Goal: Task Accomplishment & Management: Manage account settings

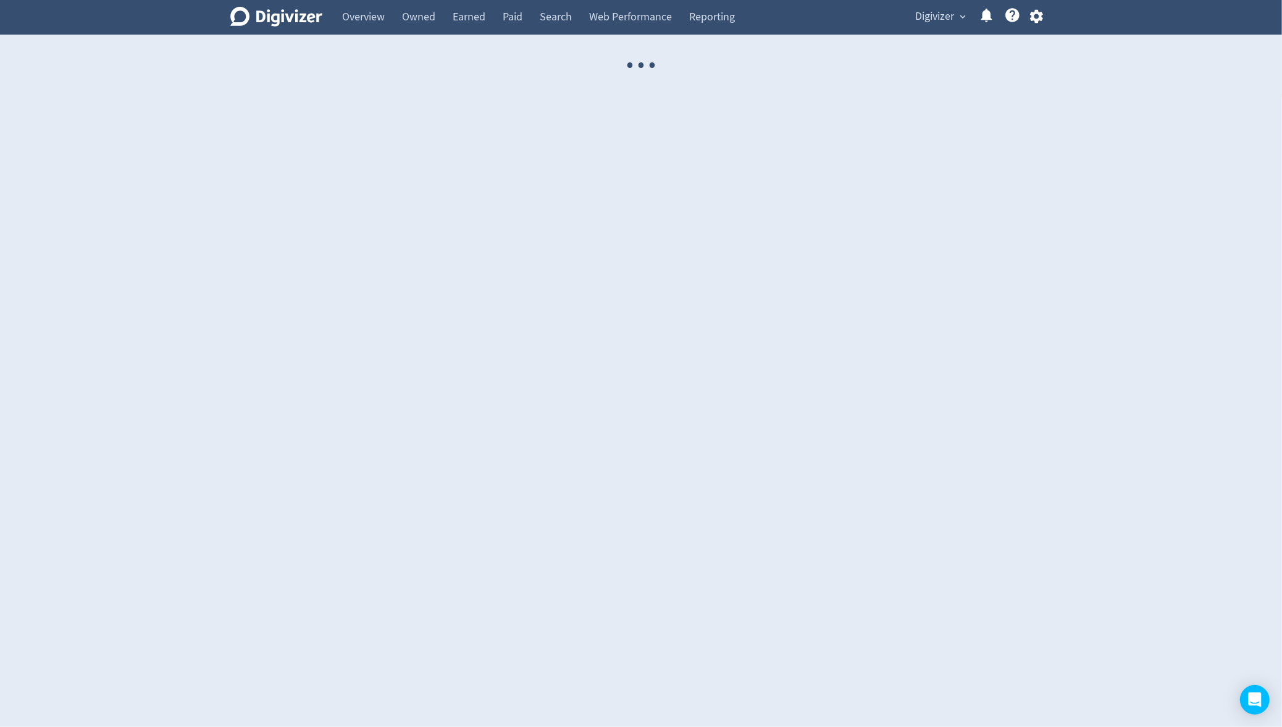
select select "USER"
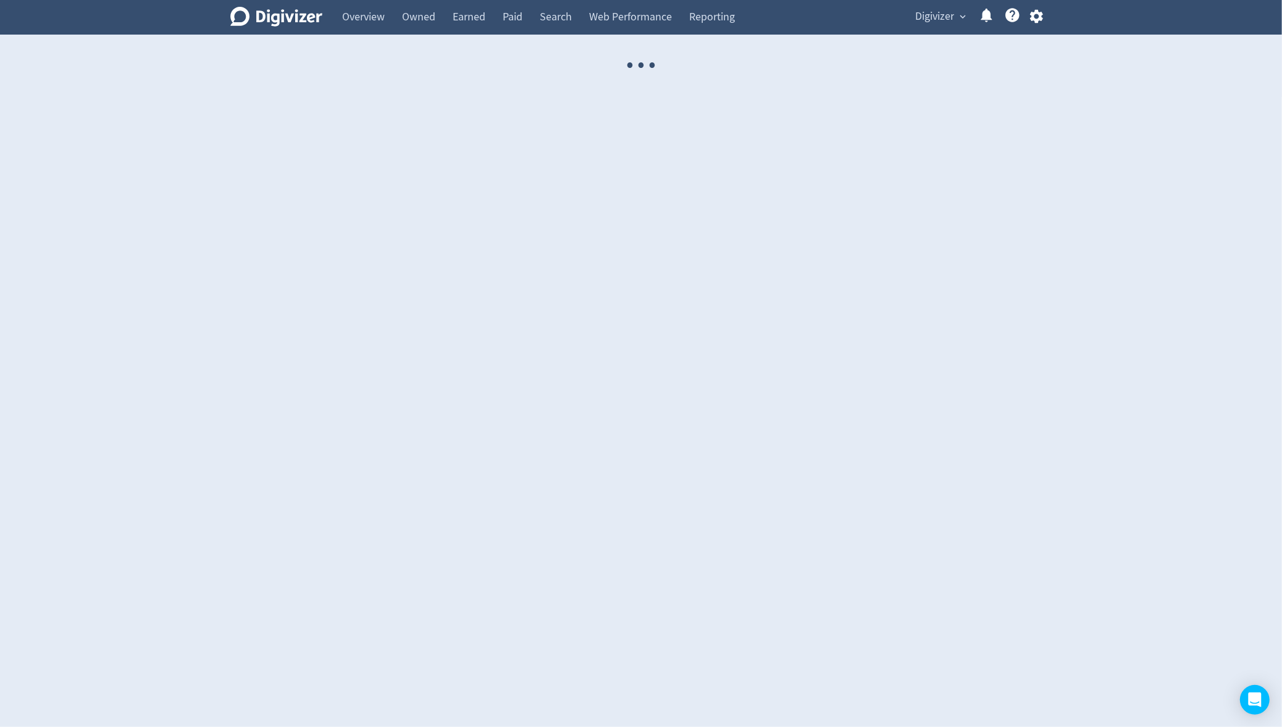
select select "USER"
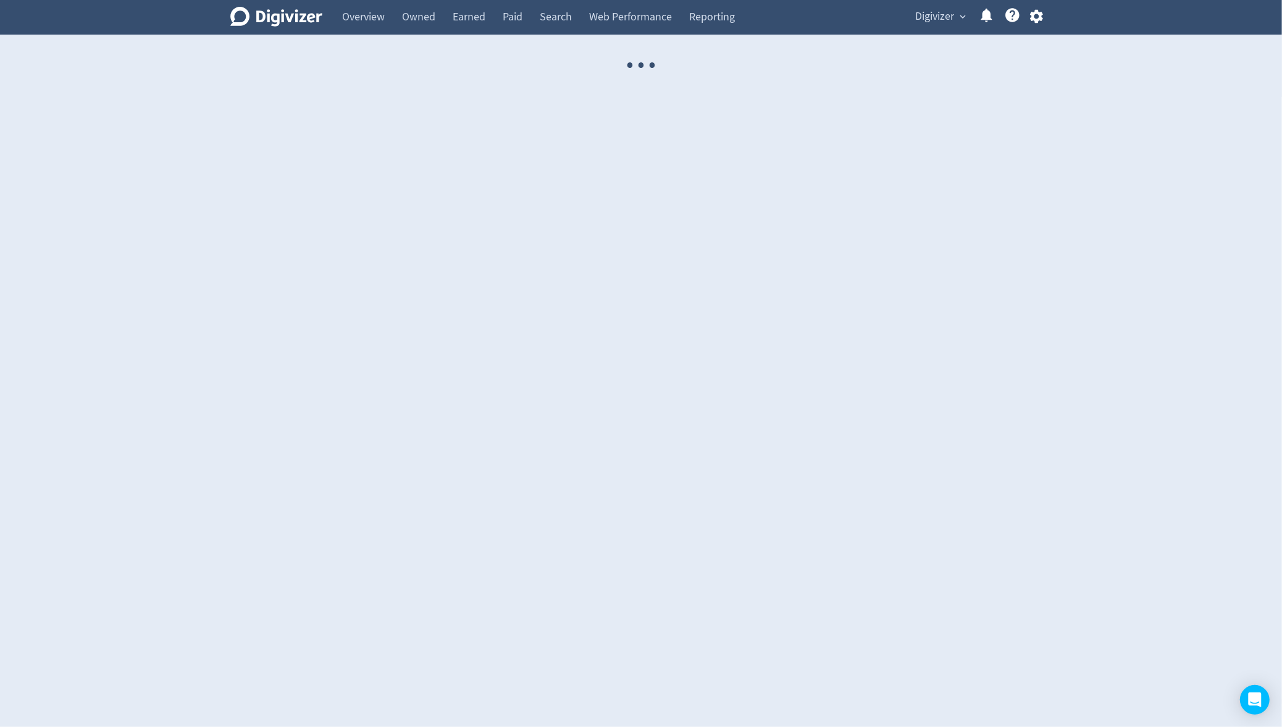
select select "USER"
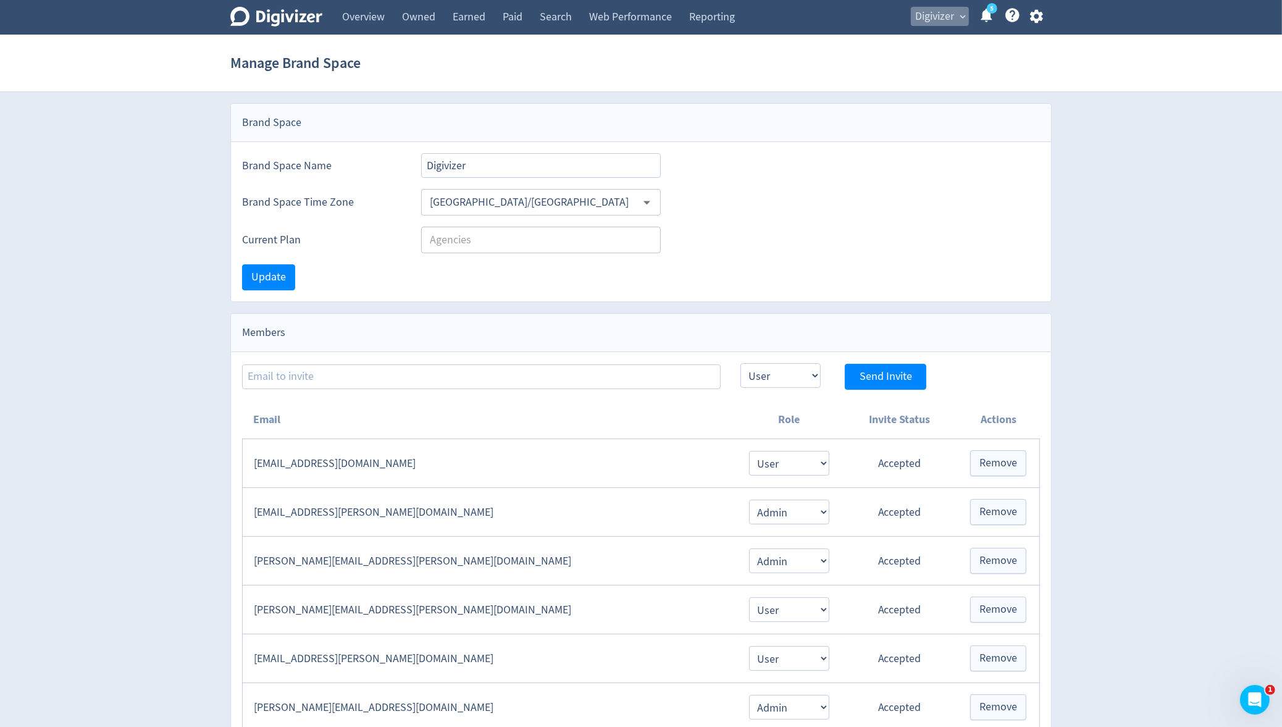
click at [921, 22] on span "Digivizer" at bounding box center [935, 17] width 39 height 20
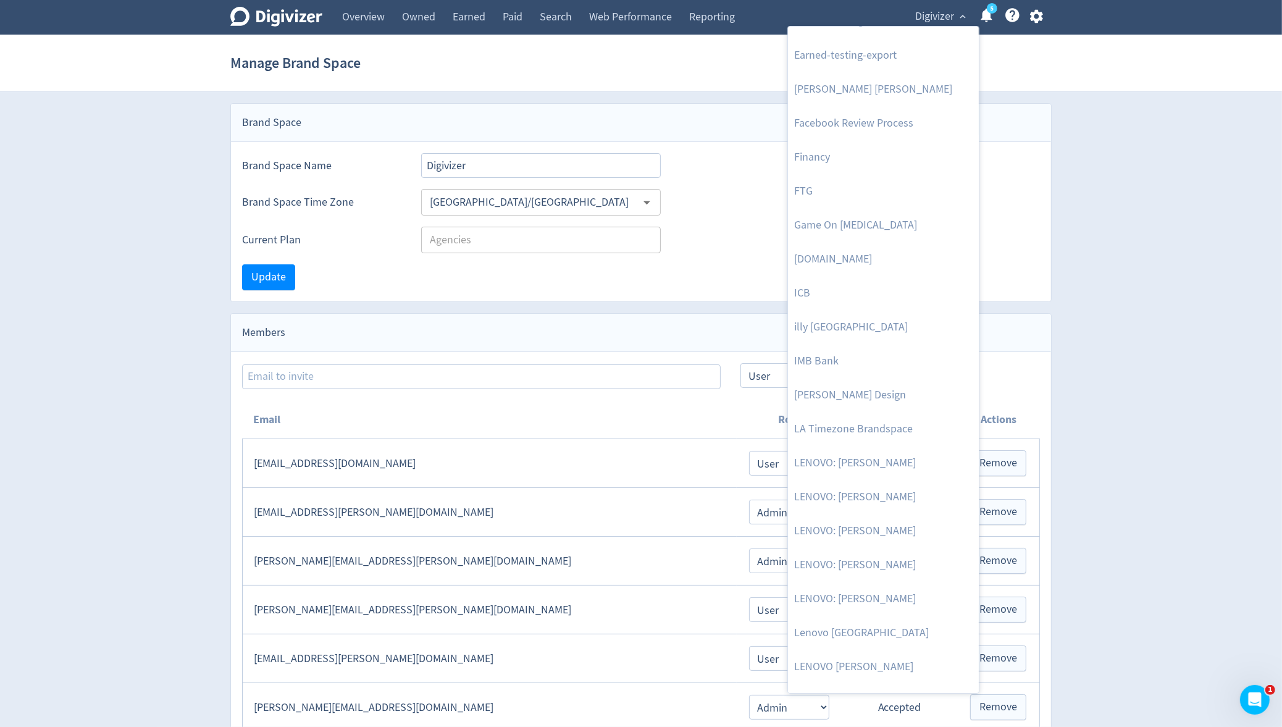
scroll to position [410, 0]
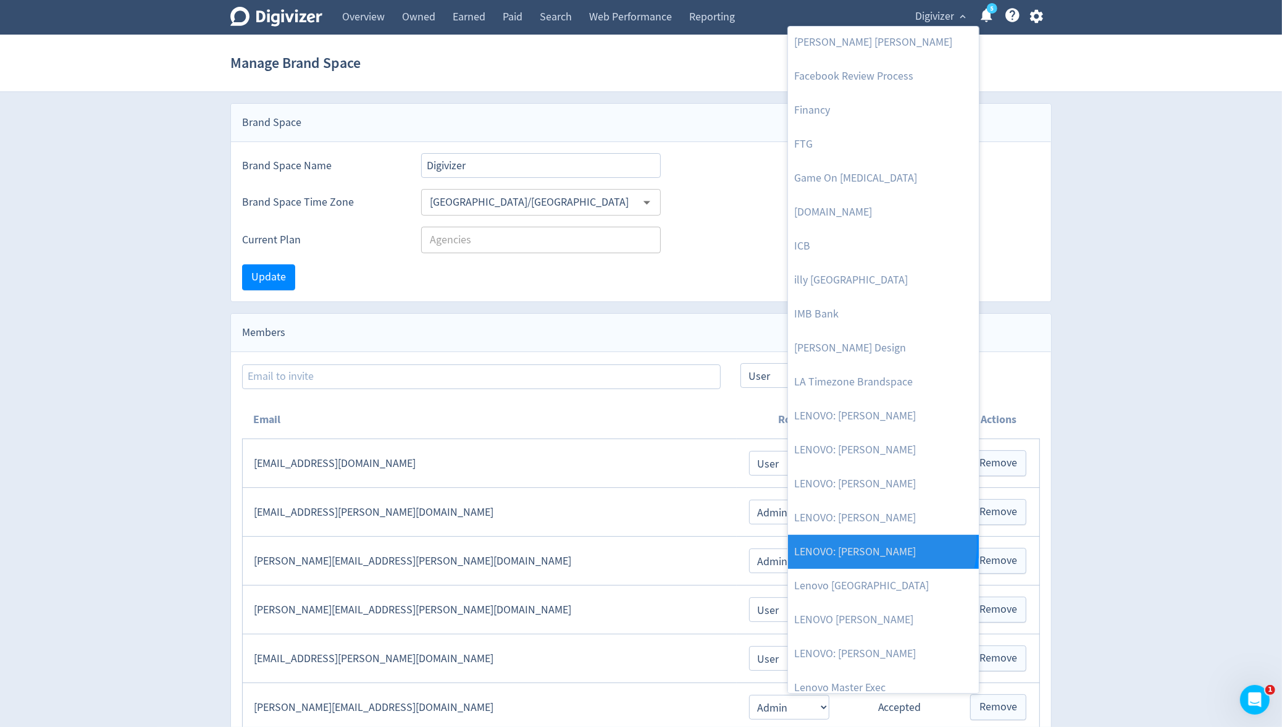
click at [881, 544] on link "LENOVO: [PERSON_NAME]" at bounding box center [883, 552] width 191 height 34
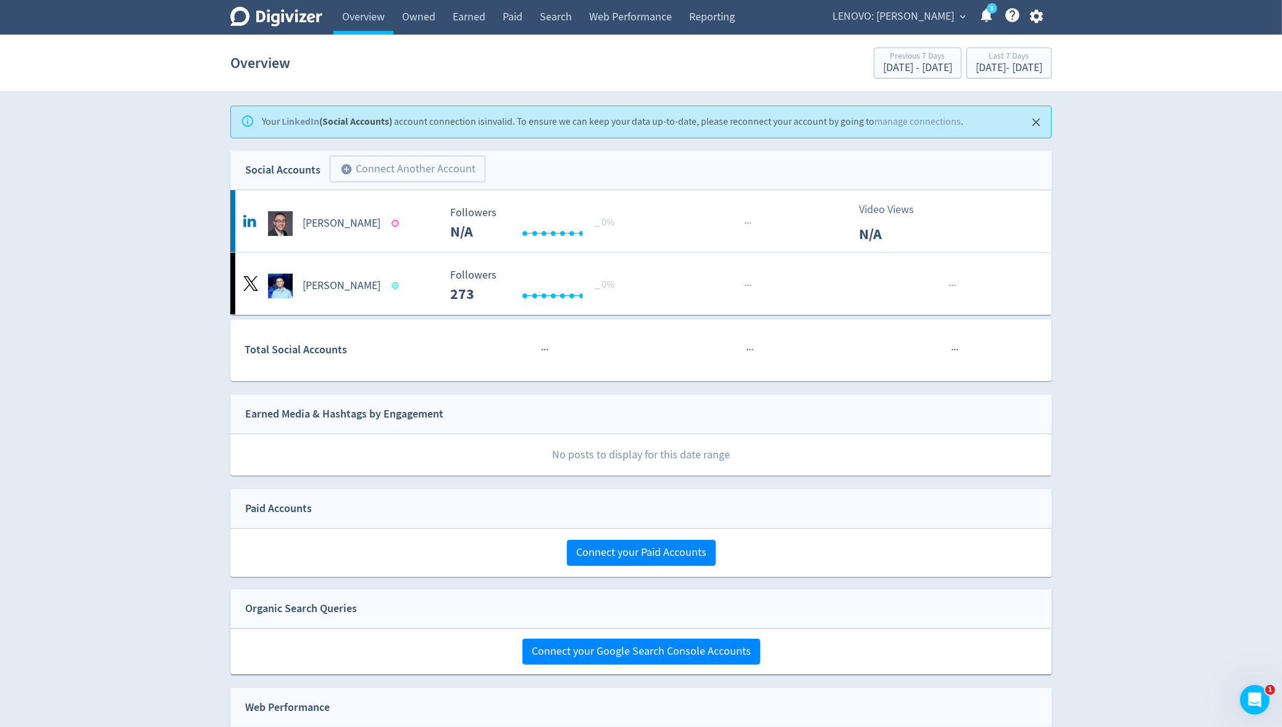
click at [1044, 18] on icon "button" at bounding box center [1037, 16] width 17 height 17
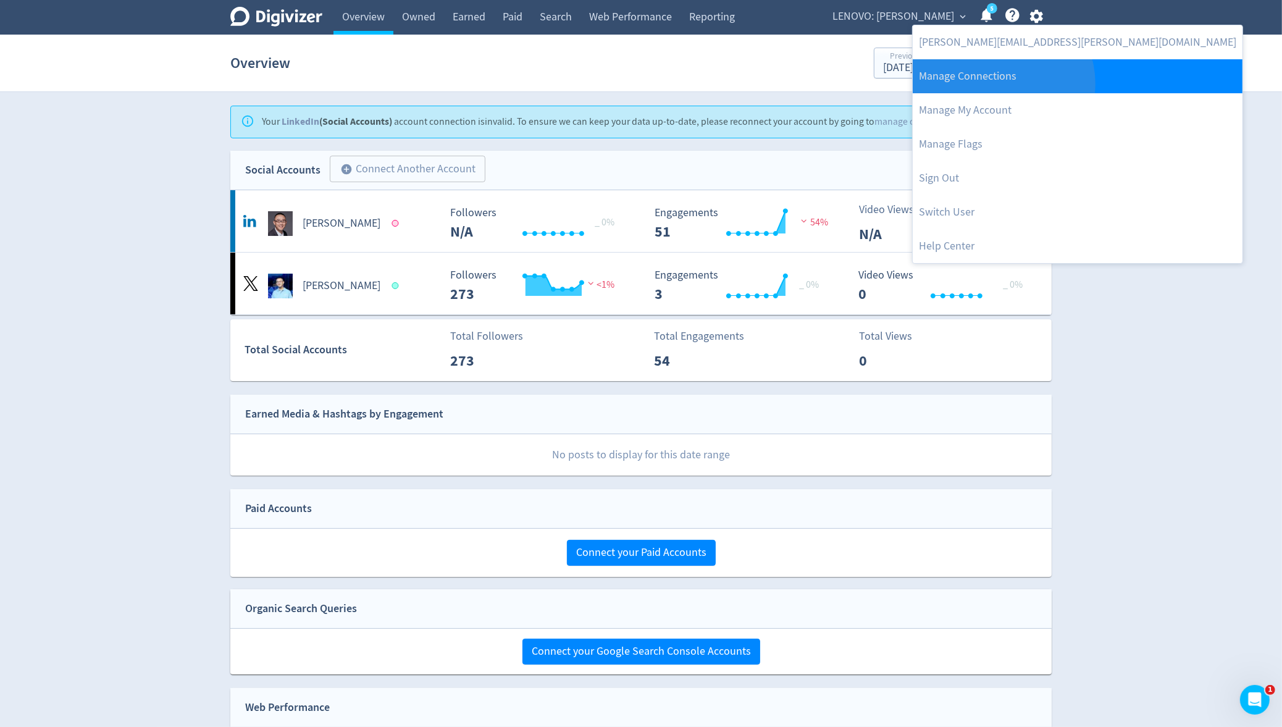
click at [1003, 83] on link "Manage Connections" at bounding box center [1078, 76] width 330 height 34
